Goal: Check status: Check status

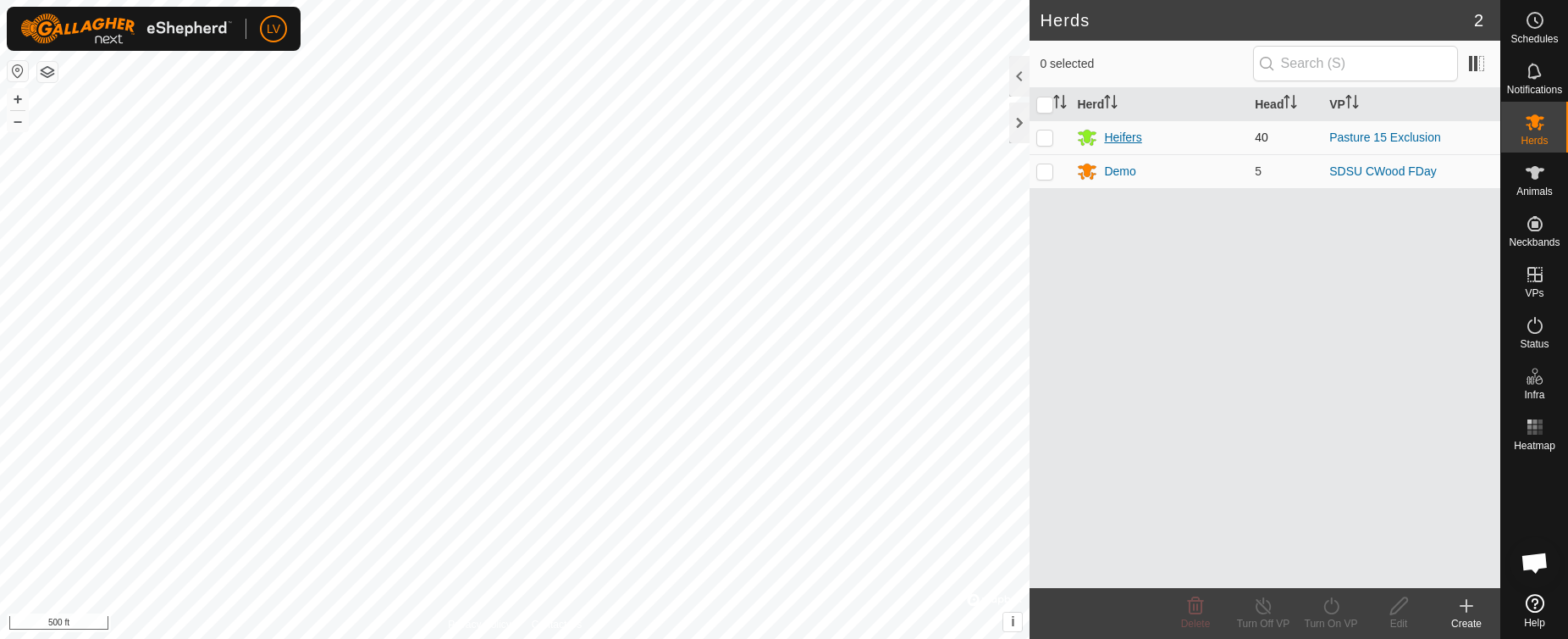
click at [1115, 137] on div "Heifers" at bounding box center [1123, 138] width 37 height 18
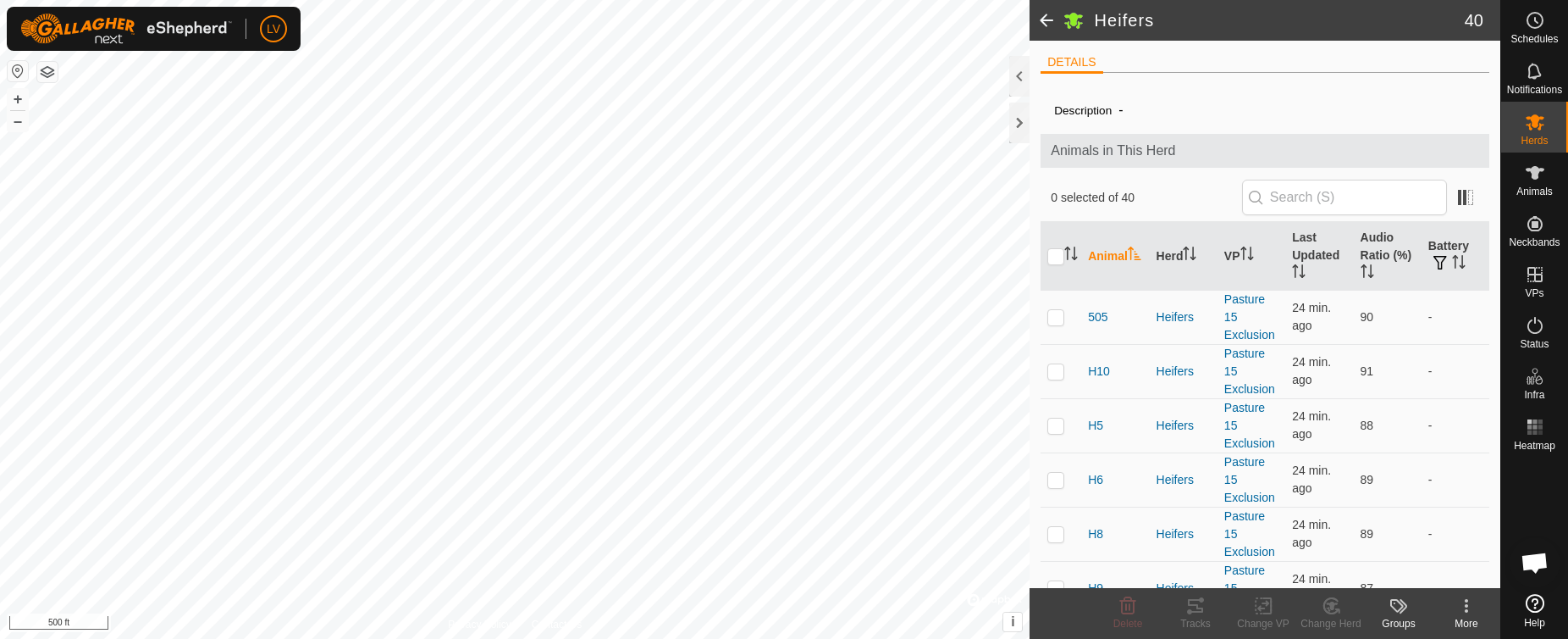
scroll to position [508, 0]
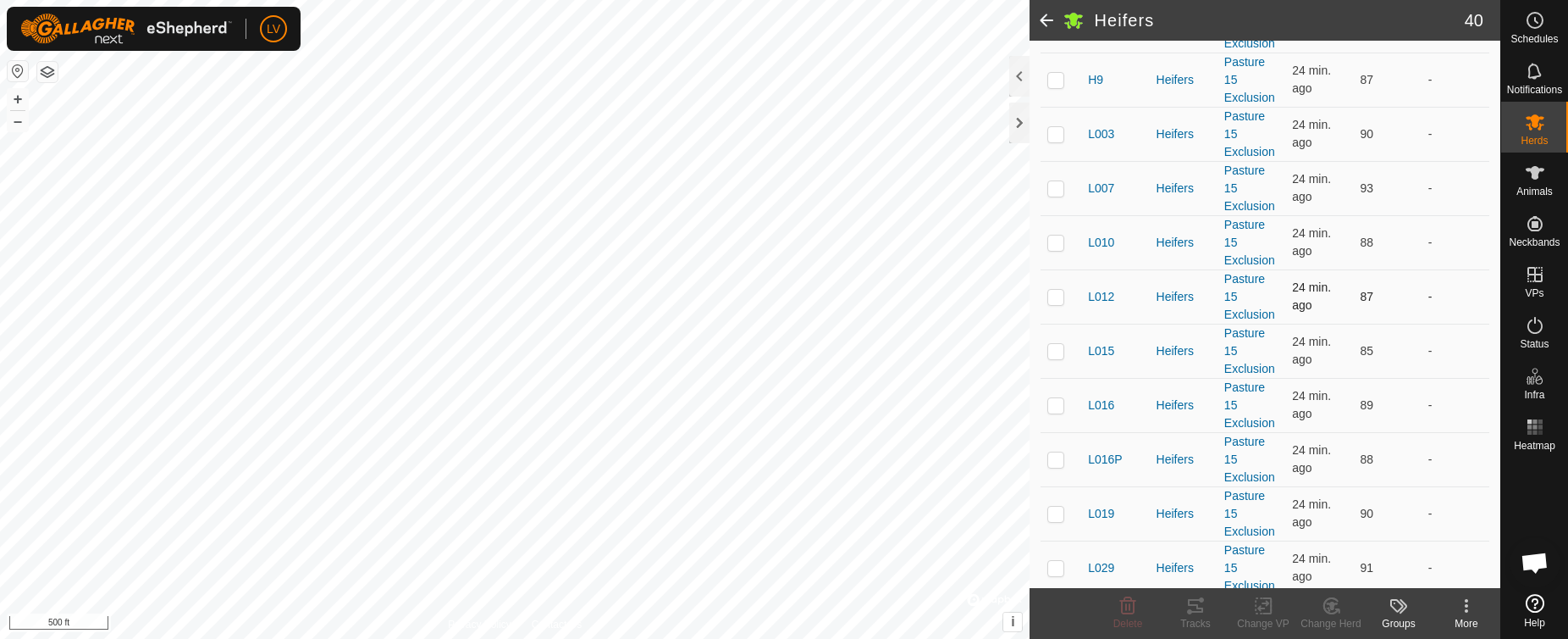
click at [1056, 308] on td at bounding box center [1061, 297] width 41 height 55
checkbox input "true"
click at [1061, 340] on td at bounding box center [1061, 351] width 41 height 55
checkbox input "true"
click at [1046, 228] on td at bounding box center [1061, 242] width 41 height 55
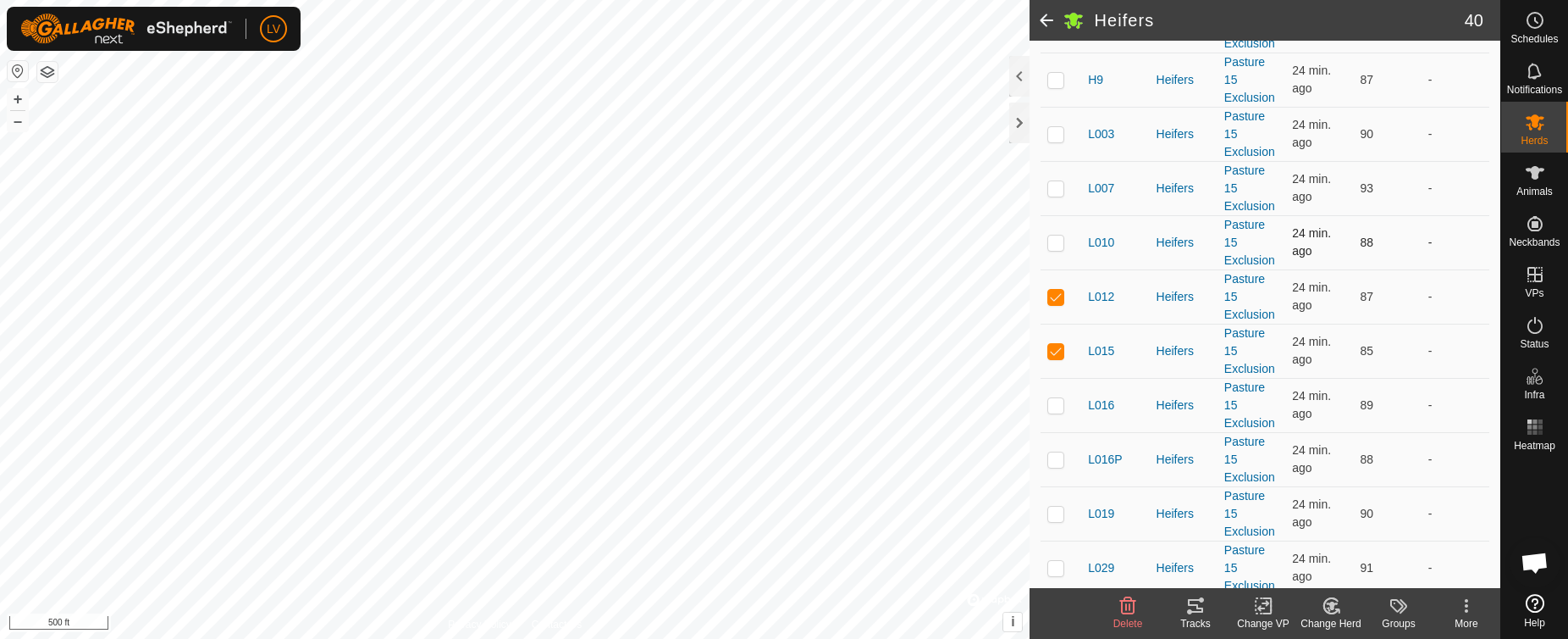
checkbox input "true"
click at [1043, 196] on td at bounding box center [1061, 189] width 41 height 55
checkbox input "true"
click at [1057, 142] on td at bounding box center [1061, 134] width 41 height 55
checkbox input "true"
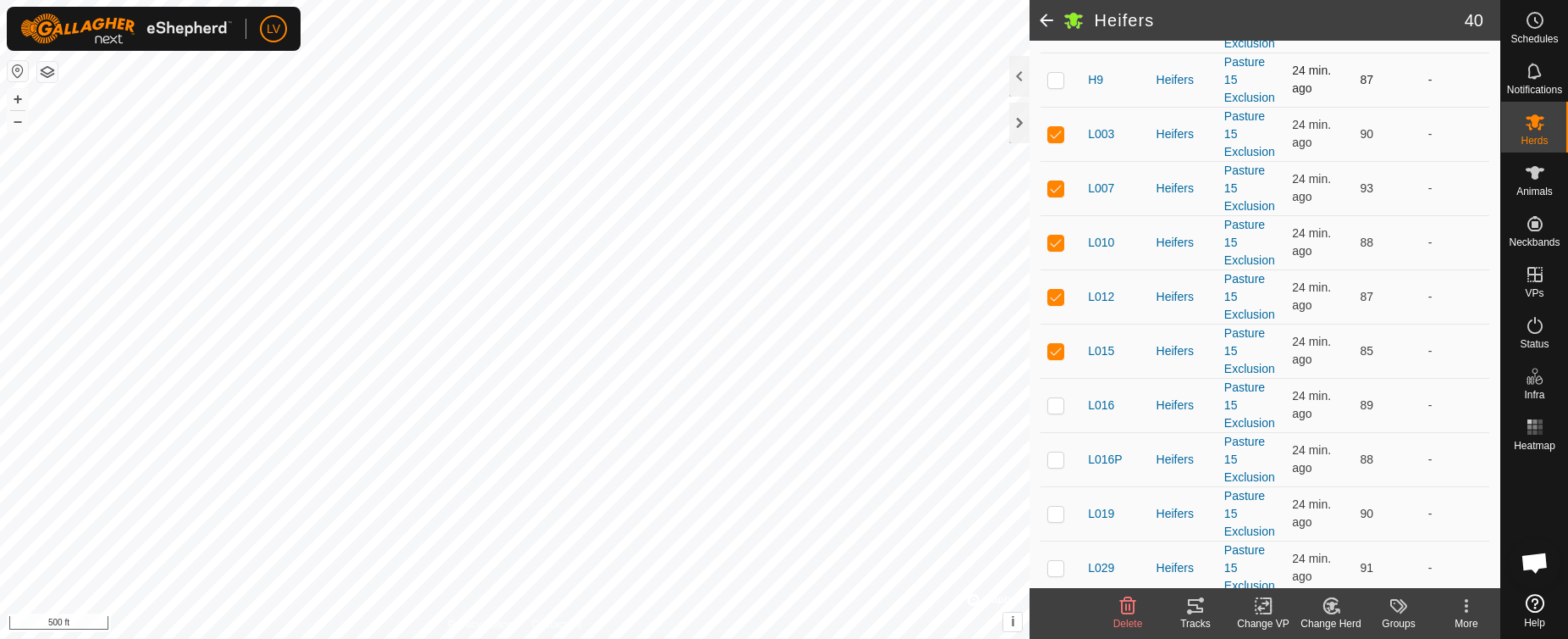
click at [1050, 101] on td at bounding box center [1061, 80] width 41 height 55
checkbox input "true"
click at [1060, 395] on td at bounding box center [1061, 405] width 41 height 55
checkbox input "true"
click at [1070, 458] on td at bounding box center [1061, 459] width 41 height 55
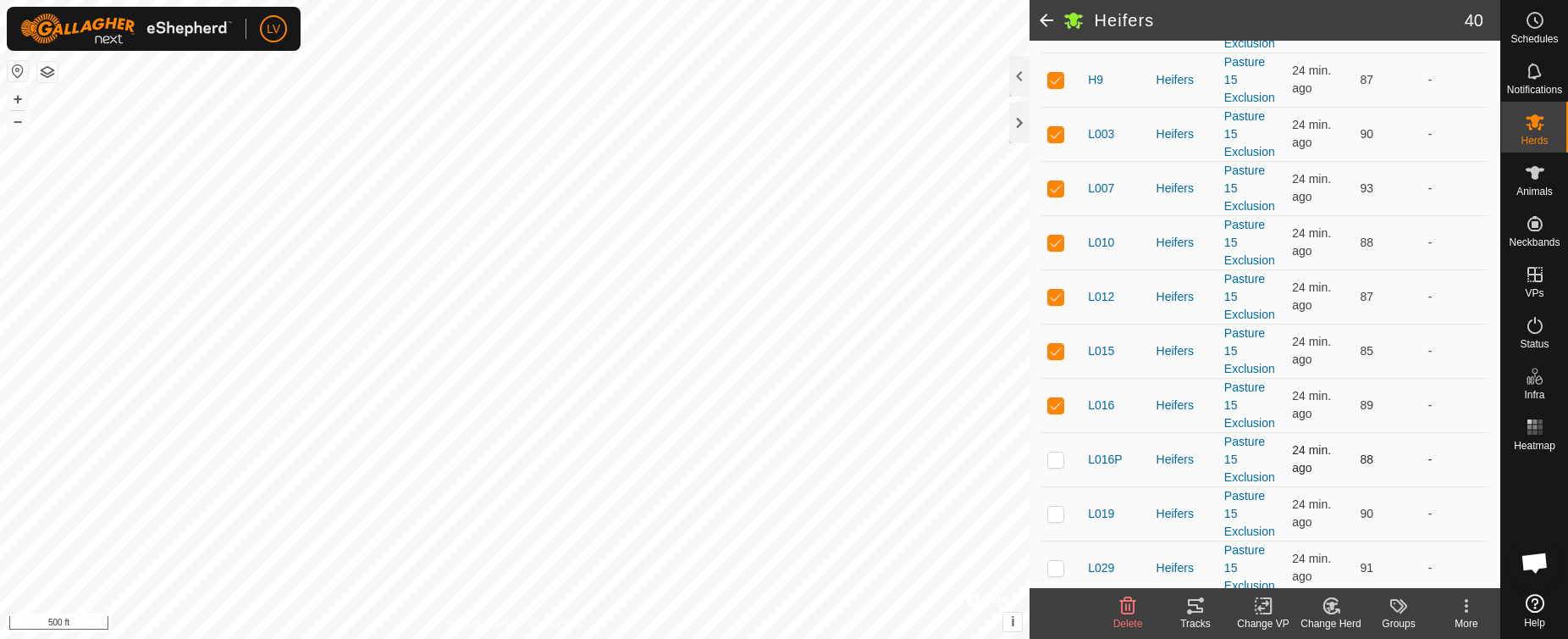
checkbox input "true"
click at [1058, 515] on p-checkbox at bounding box center [1055, 514] width 17 height 14
checkbox input "true"
click at [1187, 603] on icon at bounding box center [1195, 606] width 21 height 21
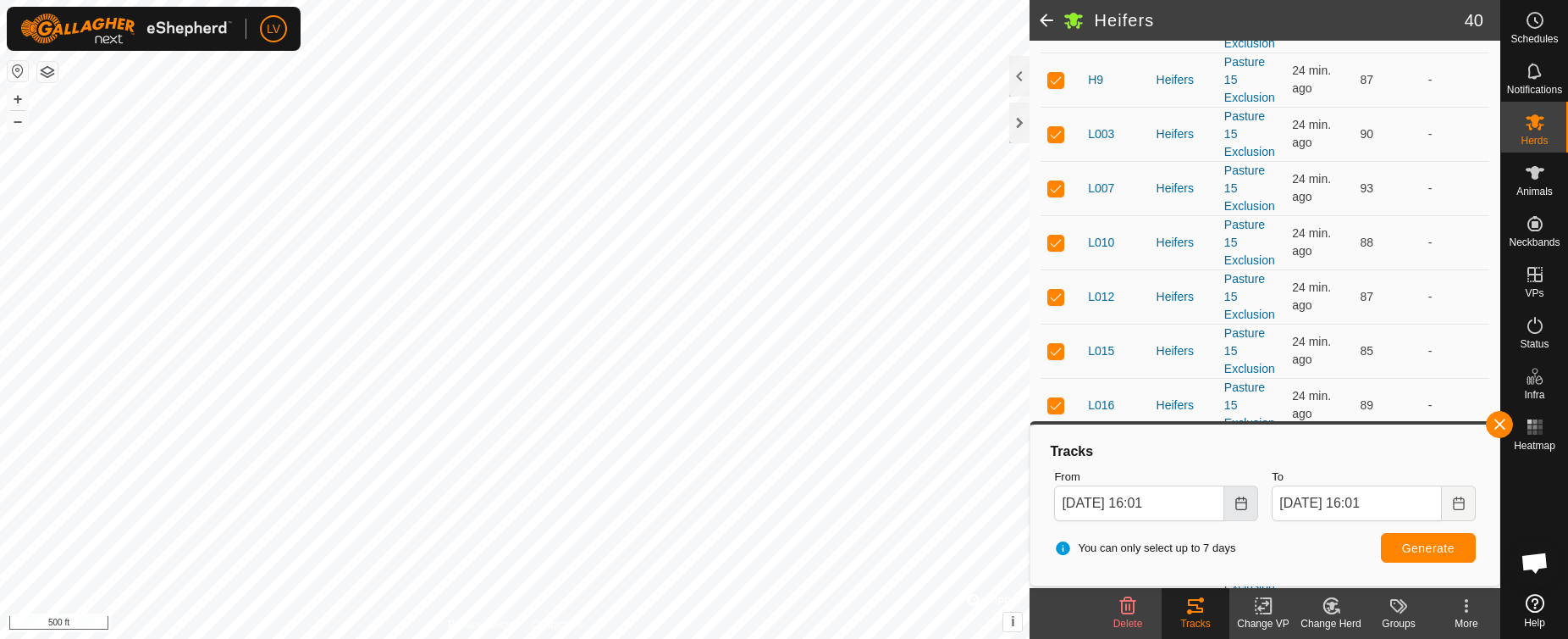
click at [1238, 502] on icon "Choose Date" at bounding box center [1240, 503] width 11 height 14
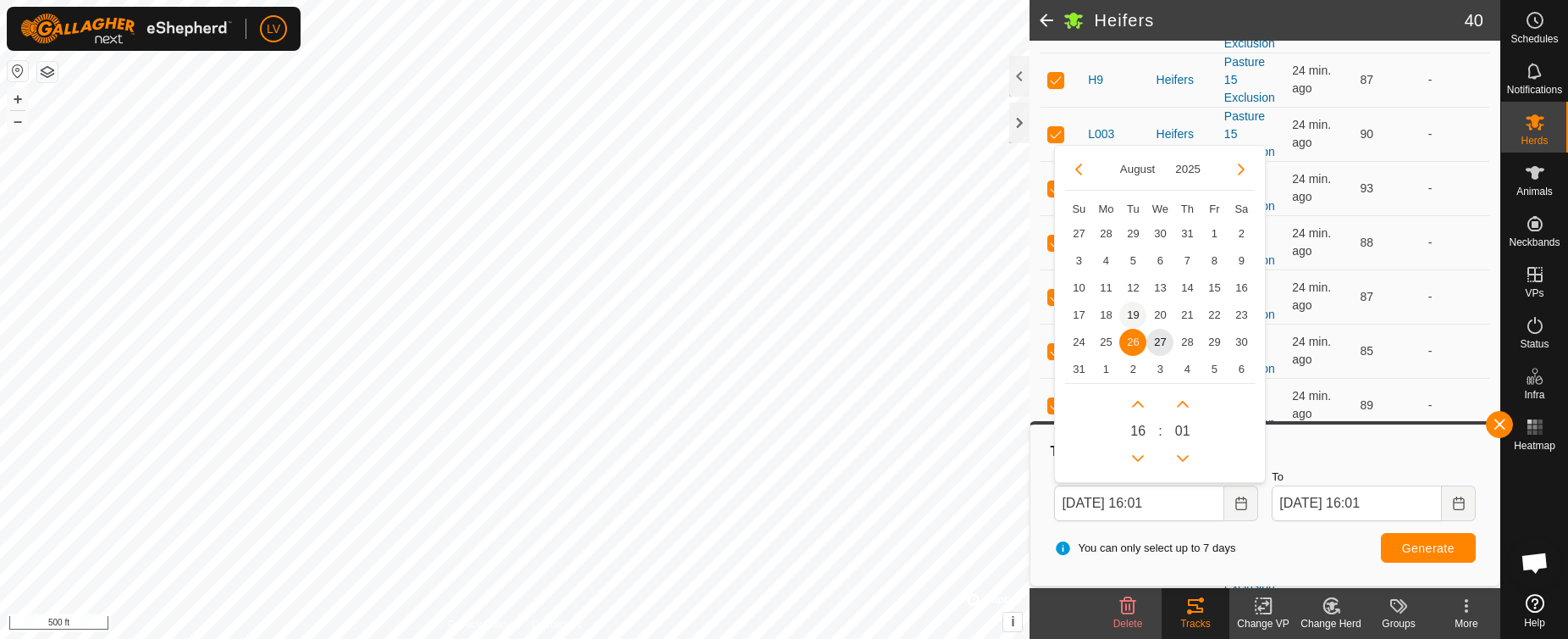
click at [1135, 312] on span "19" at bounding box center [1134, 316] width 27 height 27
type input "[DATE] 16:01"
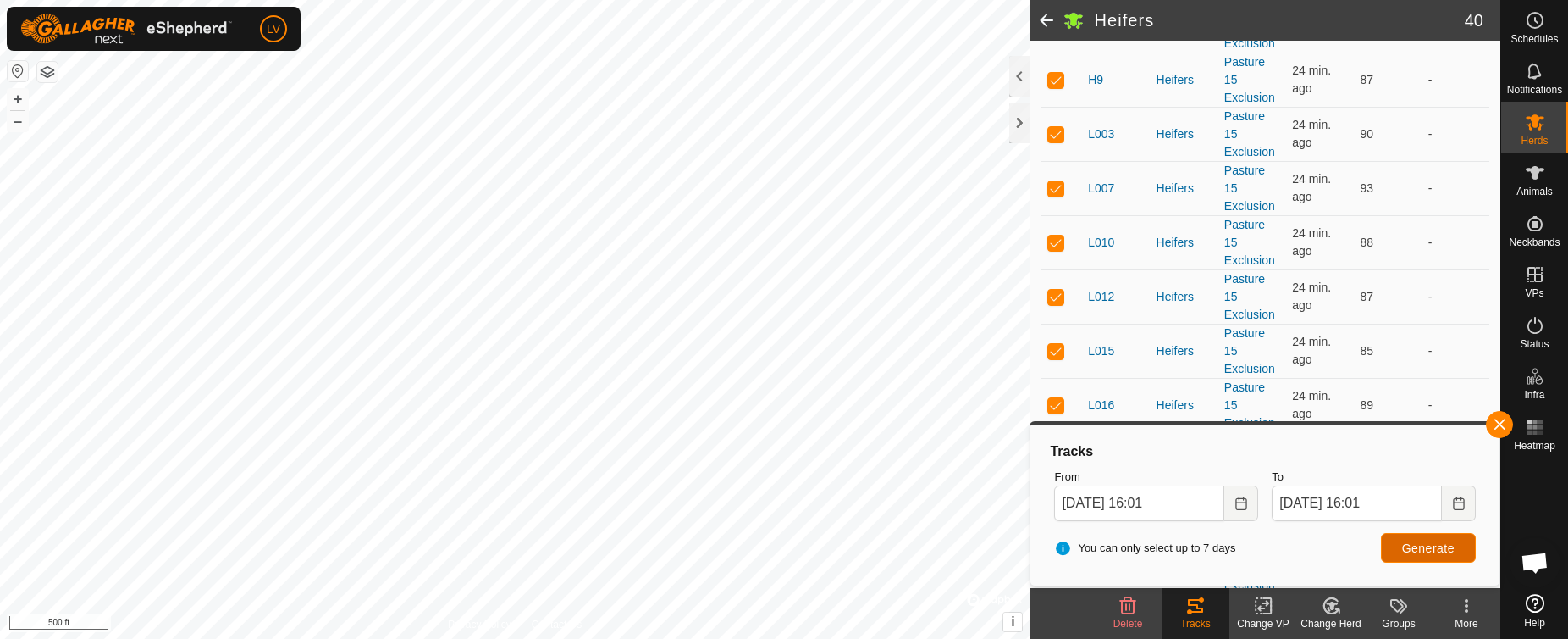
click at [1412, 559] on button "Generate" at bounding box center [1428, 548] width 95 height 29
